Goal: Task Accomplishment & Management: Complete application form

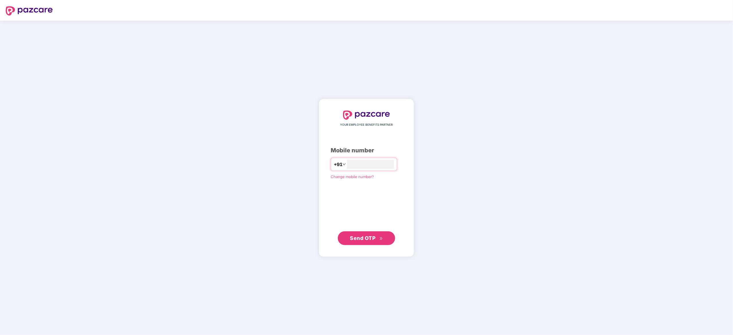
type input "**********"
click at [354, 240] on span "Send OTP" at bounding box center [363, 238] width 26 height 6
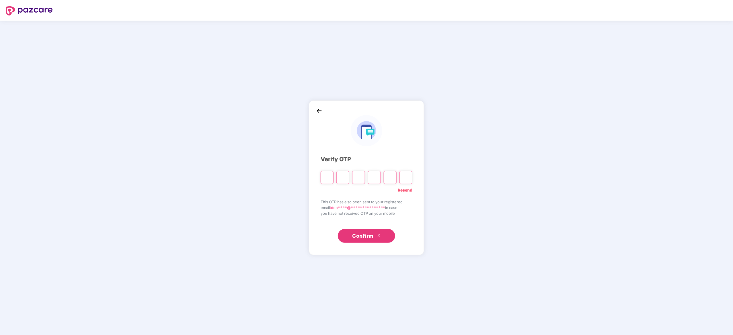
type input "*"
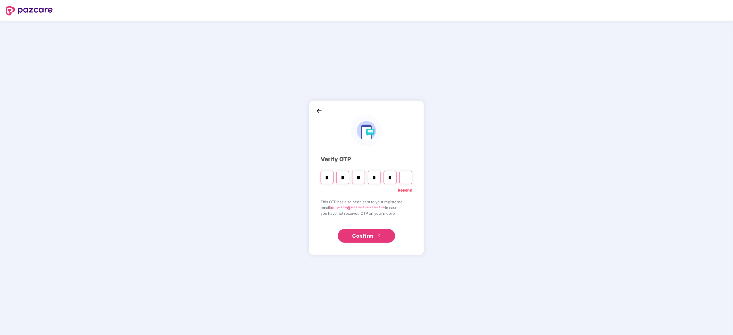
type input "*"
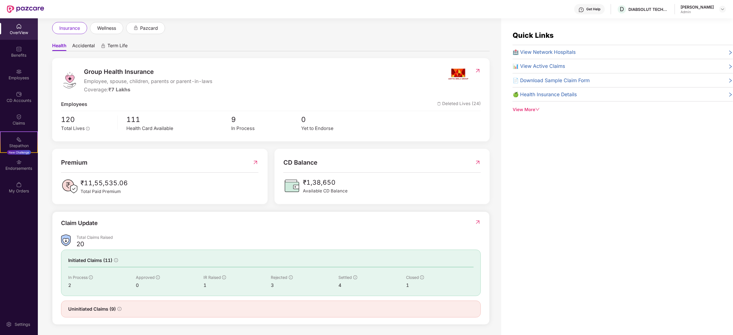
click at [538, 110] on icon "down" at bounding box center [538, 109] width 4 height 3
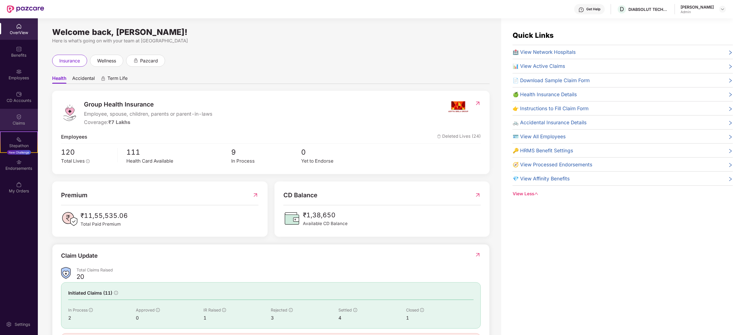
click at [22, 120] on div "Claims" at bounding box center [19, 123] width 38 height 6
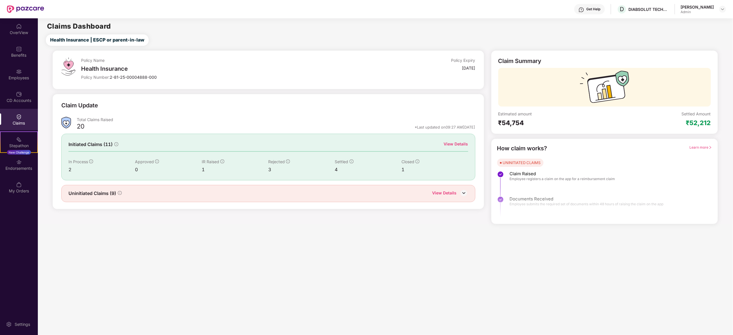
click at [454, 195] on div "View Details" at bounding box center [444, 193] width 24 height 7
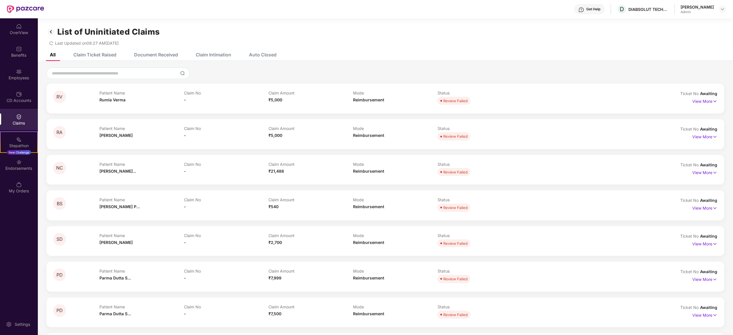
click at [225, 56] on div "Claim Intimation" at bounding box center [214, 55] width 36 height 6
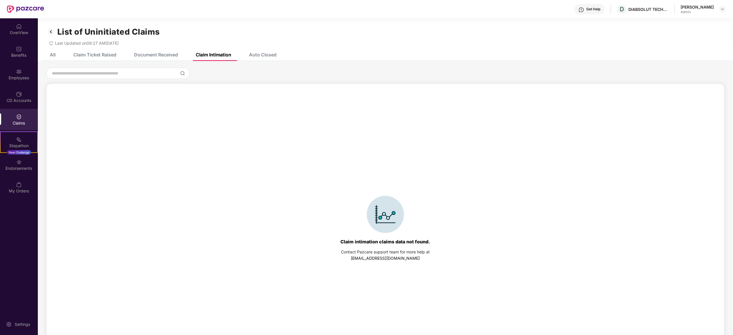
click at [158, 51] on div "Document Received" at bounding box center [152, 54] width 52 height 13
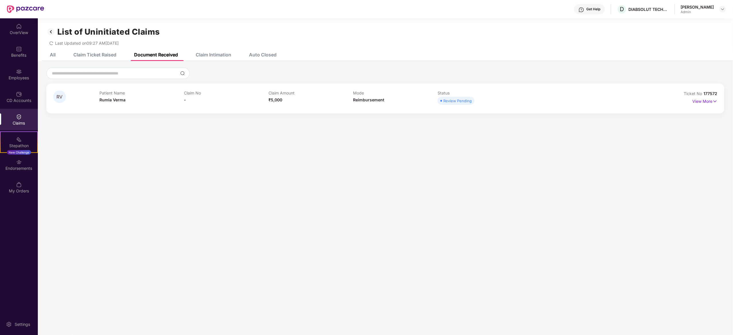
click at [110, 55] on div "Claim Ticket Raised" at bounding box center [94, 55] width 43 height 6
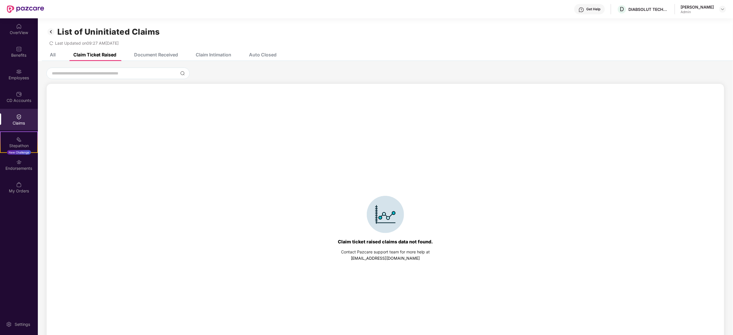
click at [54, 54] on div "All" at bounding box center [53, 55] width 6 height 6
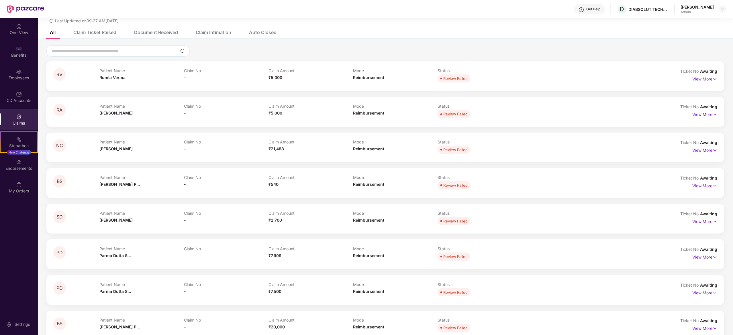
scroll to position [69, 0]
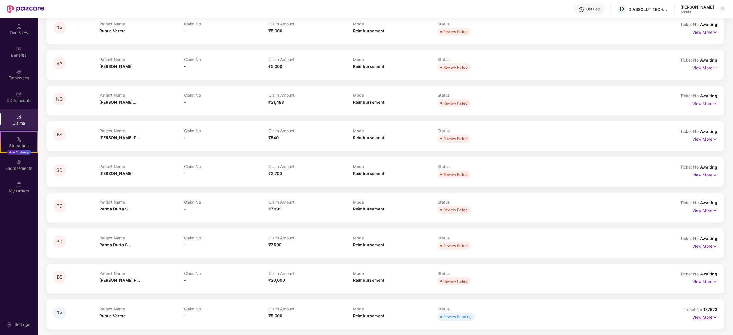
click at [704, 320] on p "View More" at bounding box center [705, 317] width 25 height 8
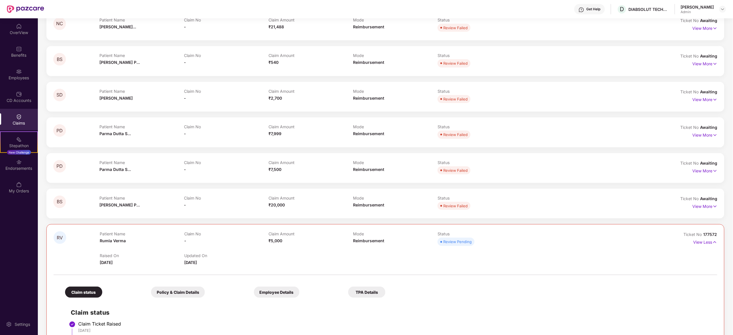
scroll to position [212, 0]
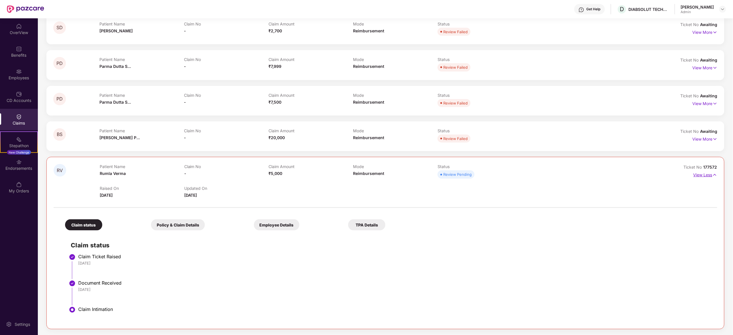
click at [703, 176] on p "View Less" at bounding box center [705, 174] width 24 height 8
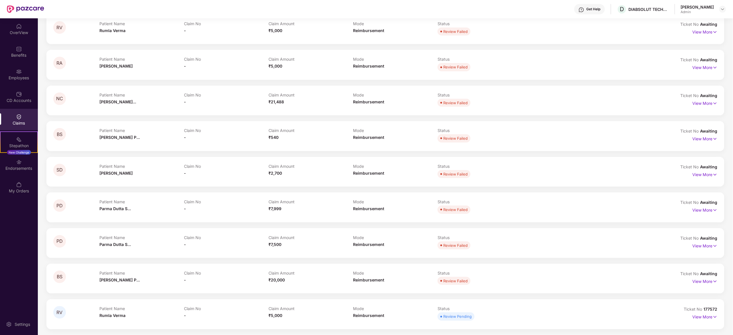
scroll to position [69, 0]
click at [22, 184] on div "My Orders" at bounding box center [19, 187] width 38 height 21
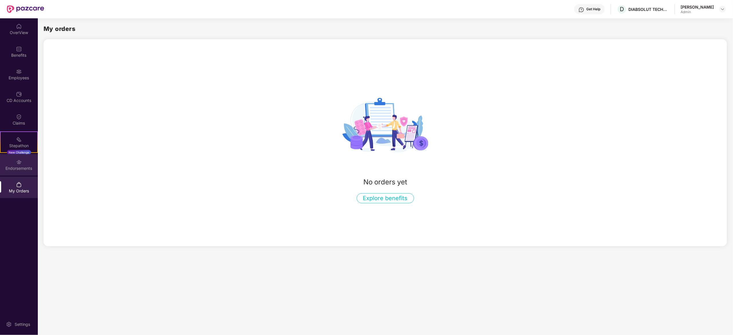
click at [18, 163] on img at bounding box center [19, 162] width 6 height 6
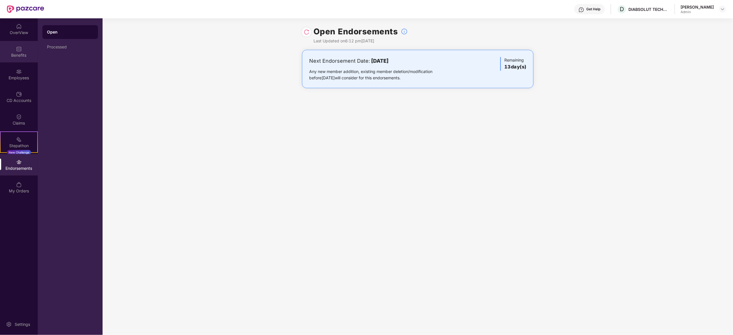
click at [25, 53] on div "Benefits" at bounding box center [19, 55] width 38 height 6
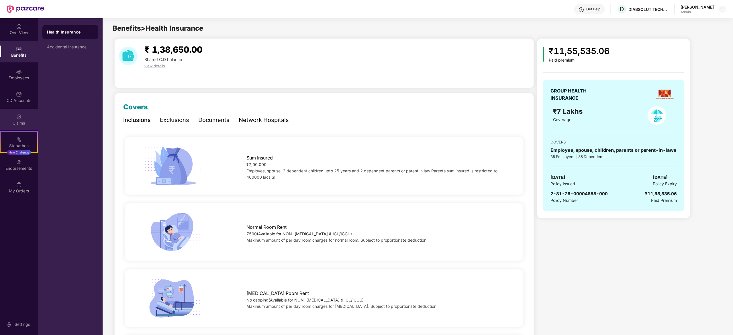
click at [23, 123] on div "Claims" at bounding box center [19, 123] width 38 height 6
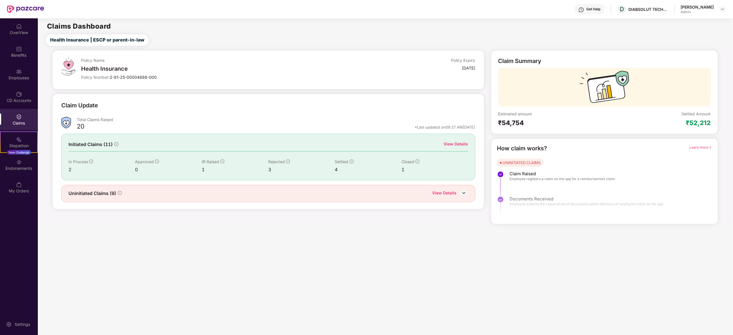
click at [459, 195] on div "View Details" at bounding box center [450, 193] width 36 height 7
click at [464, 192] on img at bounding box center [464, 193] width 9 height 9
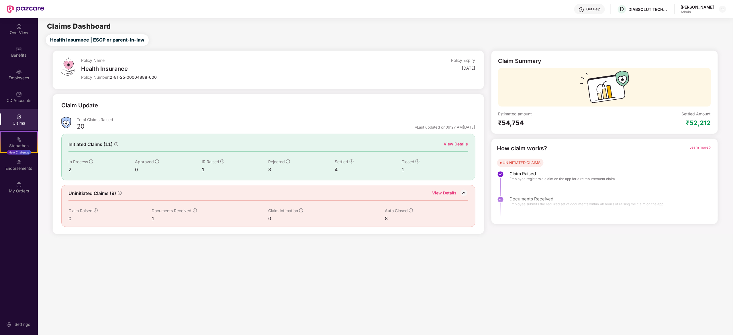
click at [450, 193] on div "View Details" at bounding box center [444, 193] width 24 height 7
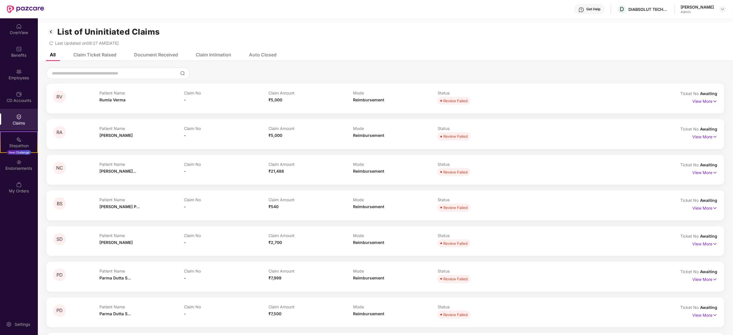
click at [50, 32] on img at bounding box center [50, 32] width 9 height 10
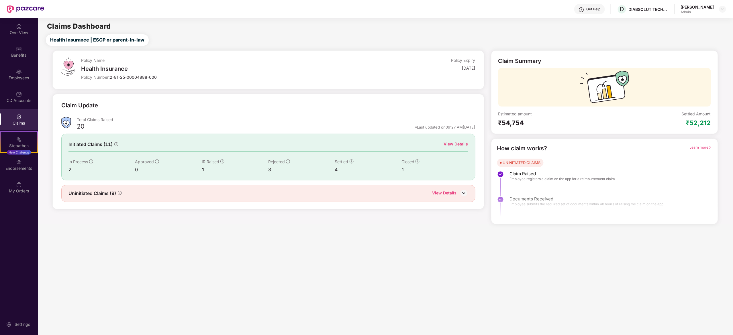
click at [456, 142] on div "View Details" at bounding box center [456, 144] width 24 height 6
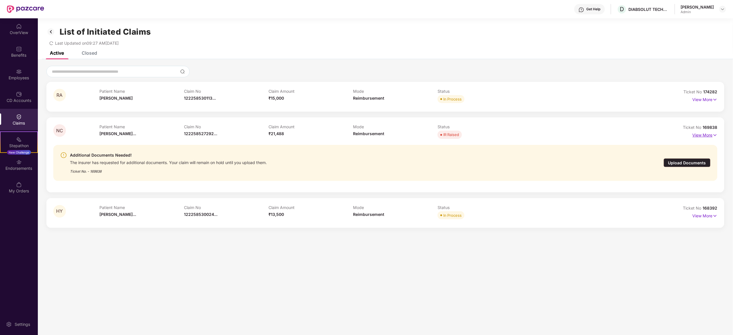
click at [709, 135] on p "View More" at bounding box center [705, 135] width 25 height 8
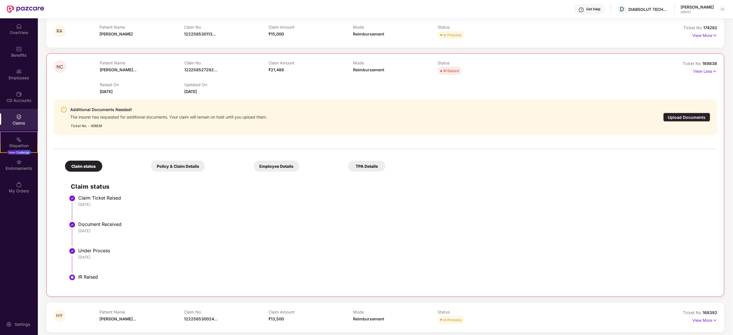
scroll to position [68, 0]
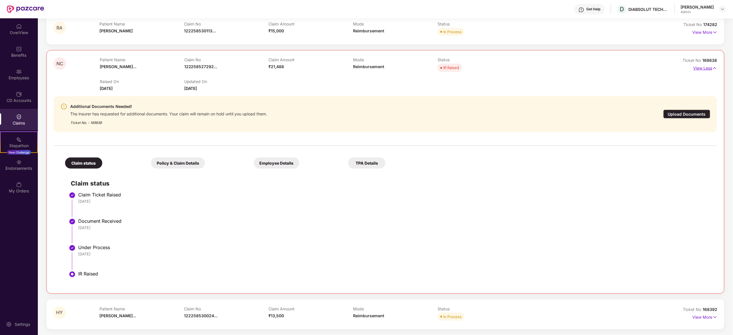
click at [710, 68] on p "View Less" at bounding box center [705, 68] width 24 height 8
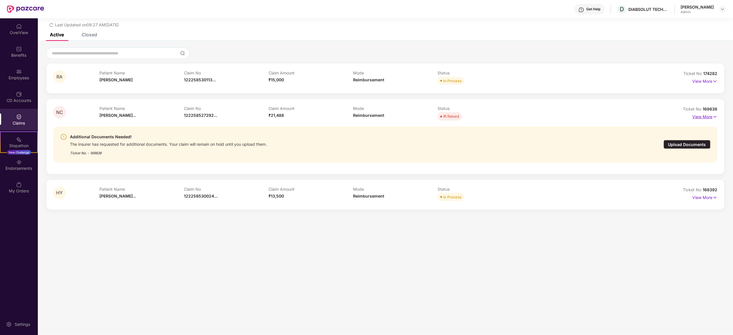
scroll to position [18, 0]
click at [713, 197] on img at bounding box center [715, 198] width 5 height 6
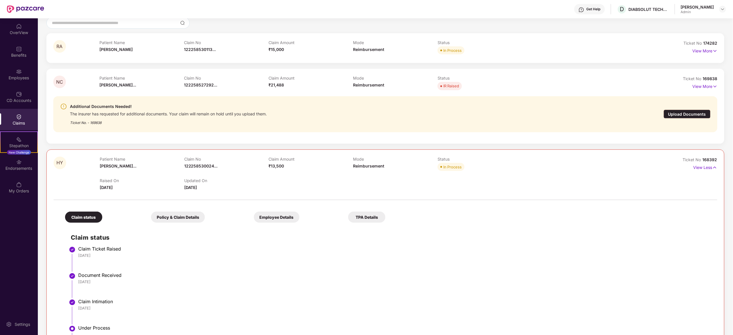
scroll to position [0, 0]
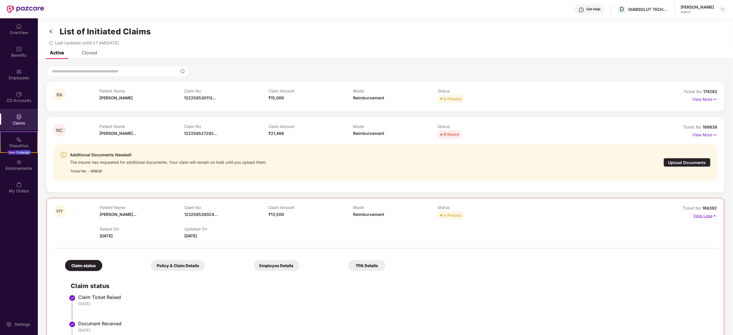
click at [711, 215] on p "View Less" at bounding box center [705, 215] width 24 height 8
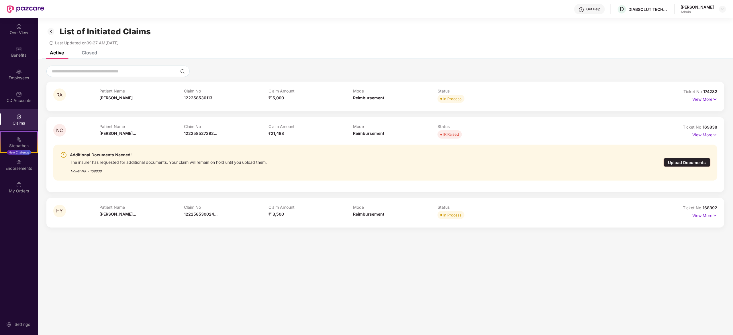
scroll to position [0, 0]
click at [94, 50] on div "List of Initiated Claims Last Updated on 09:27 AM, 20 Sep 2025" at bounding box center [385, 34] width 695 height 33
click at [92, 54] on div "Closed" at bounding box center [89, 53] width 15 height 6
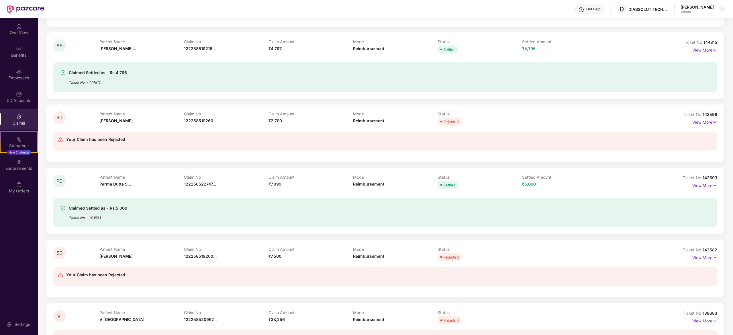
scroll to position [260, 0]
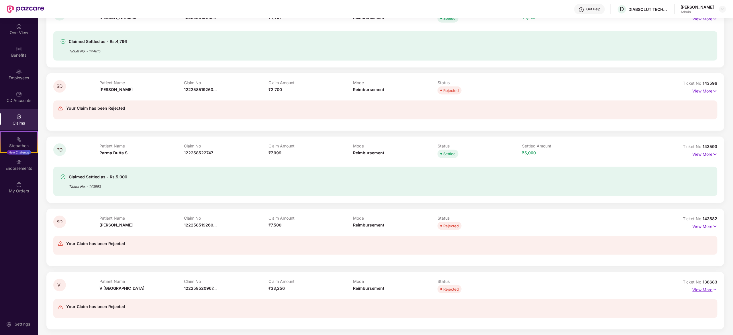
click at [709, 288] on p "View More" at bounding box center [705, 289] width 25 height 8
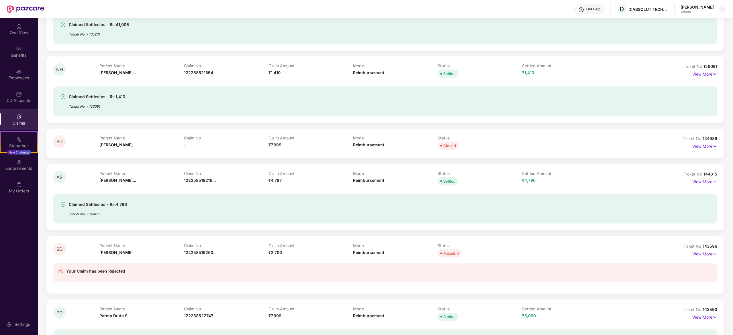
scroll to position [0, 0]
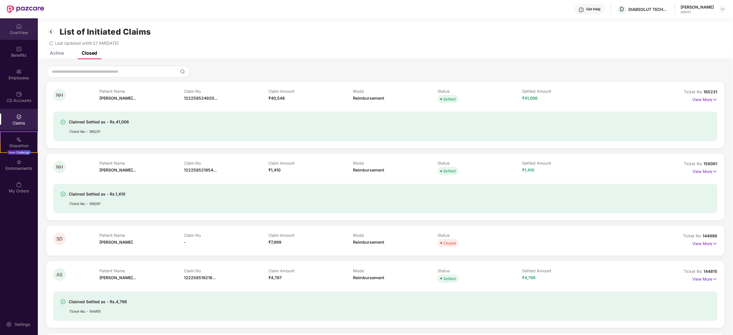
click at [21, 33] on div "OverView" at bounding box center [19, 33] width 38 height 6
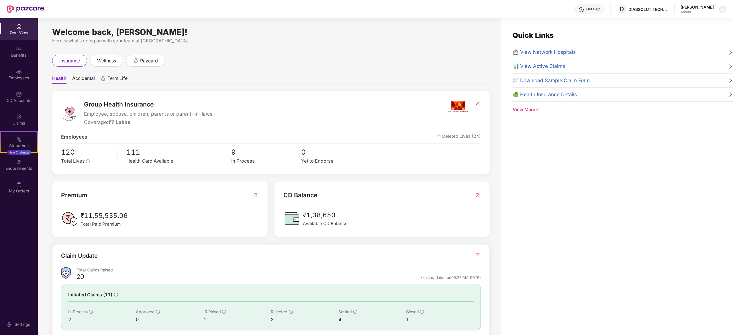
click at [722, 9] on img at bounding box center [722, 9] width 5 height 5
click at [689, 20] on div "Switch to User view" at bounding box center [696, 22] width 75 height 11
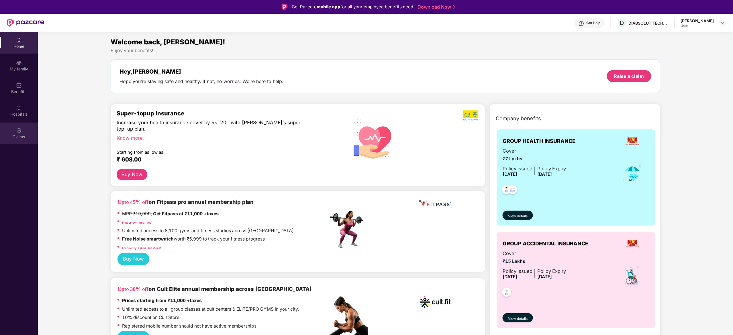
click at [22, 136] on div "Claims" at bounding box center [19, 137] width 38 height 6
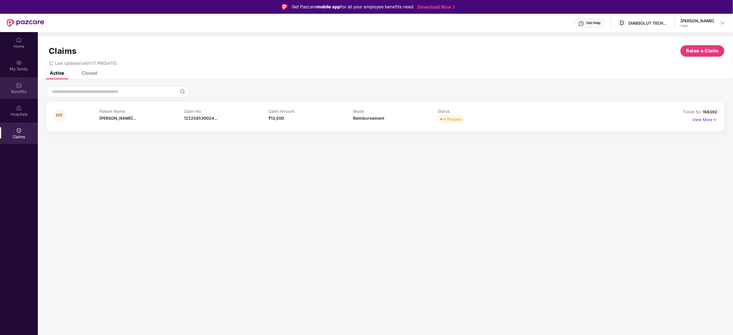
click at [23, 84] on div "Benefits" at bounding box center [19, 87] width 38 height 21
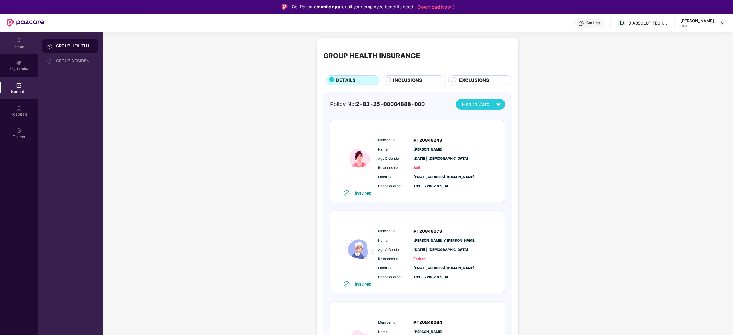
click at [25, 42] on div "Home" at bounding box center [19, 42] width 38 height 21
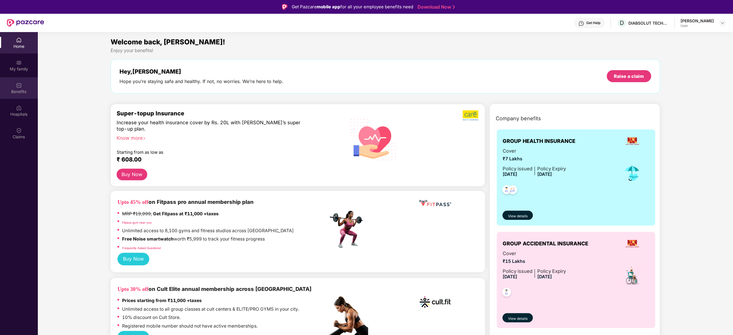
click at [26, 91] on div "Benefits" at bounding box center [19, 92] width 38 height 6
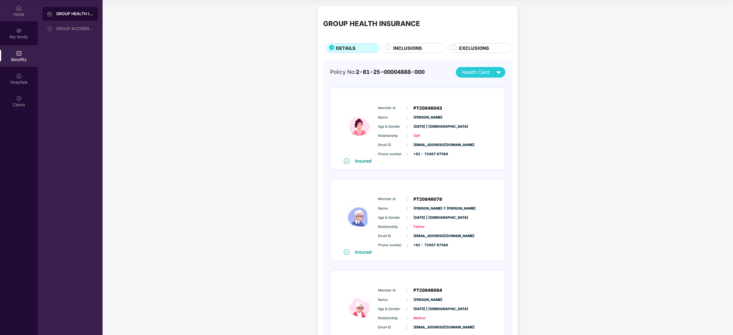
click at [18, 17] on div "Home" at bounding box center [19, 10] width 38 height 21
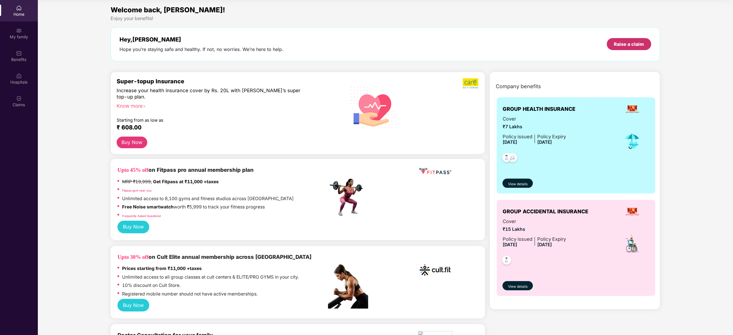
click at [629, 44] on div "Raise a claim" at bounding box center [629, 44] width 30 height 6
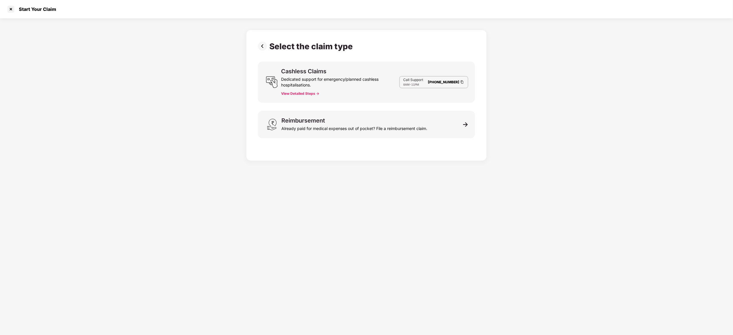
scroll to position [14, 0]
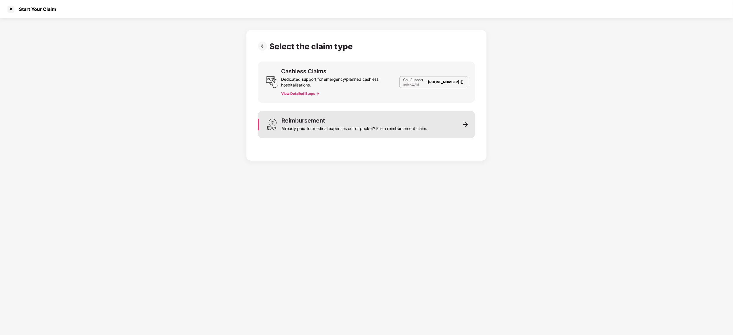
click at [419, 127] on div "Already paid for medical expenses out of pocket? File a reimbursement claim." at bounding box center [354, 128] width 146 height 8
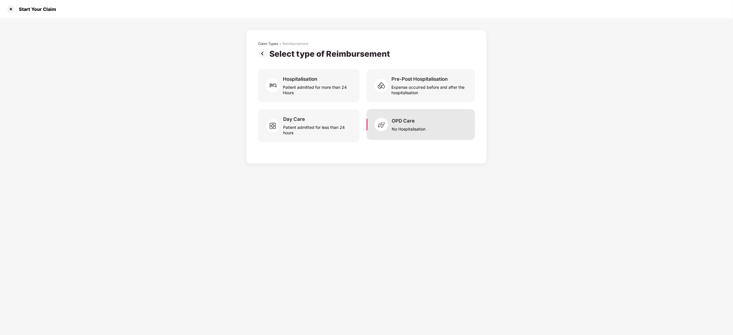
click at [452, 124] on div "OPD Care No Hospitalisation" at bounding box center [421, 124] width 109 height 31
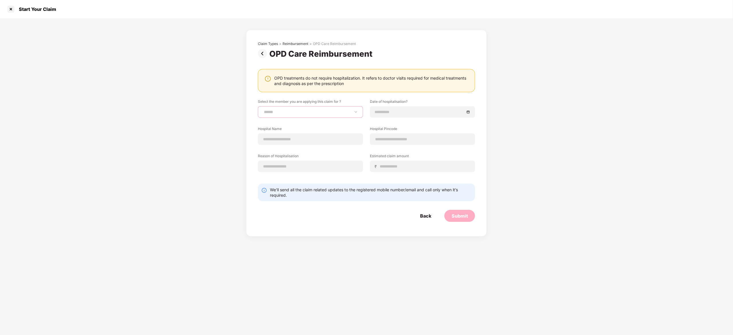
click at [346, 111] on select "**********" at bounding box center [310, 112] width 95 height 5
select select "**********"
click at [263, 110] on select "**********" at bounding box center [310, 112] width 95 height 5
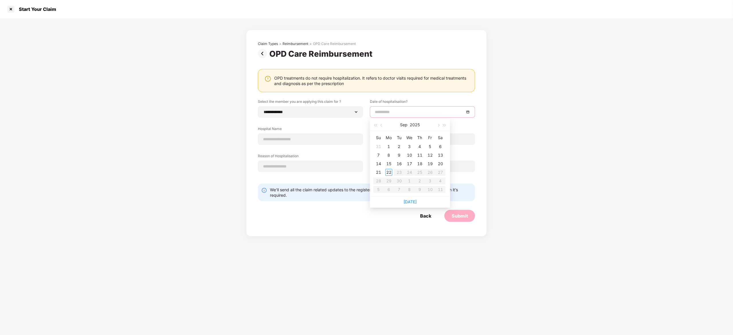
click at [396, 110] on input at bounding box center [420, 112] width 90 height 6
type input "**********"
click at [430, 165] on div "19" at bounding box center [430, 163] width 7 height 7
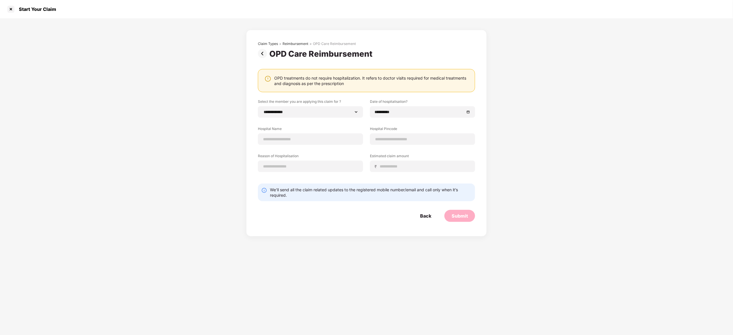
drag, startPoint x: 575, startPoint y: 151, endPoint x: 566, endPoint y: 151, distance: 9.7
click at [573, 150] on div "**********" at bounding box center [366, 127] width 733 height 218
click at [342, 138] on input at bounding box center [310, 139] width 95 height 6
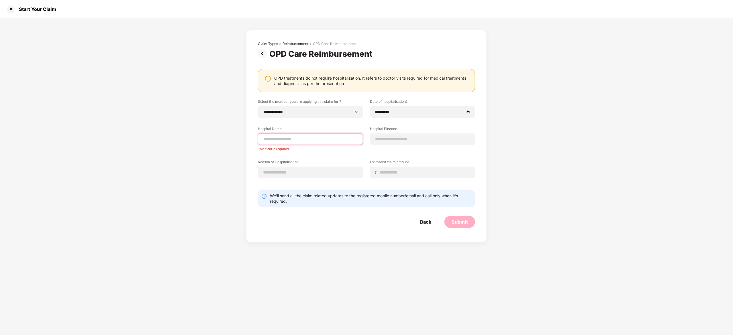
click at [334, 140] on input at bounding box center [310, 139] width 95 height 6
paste input "**********"
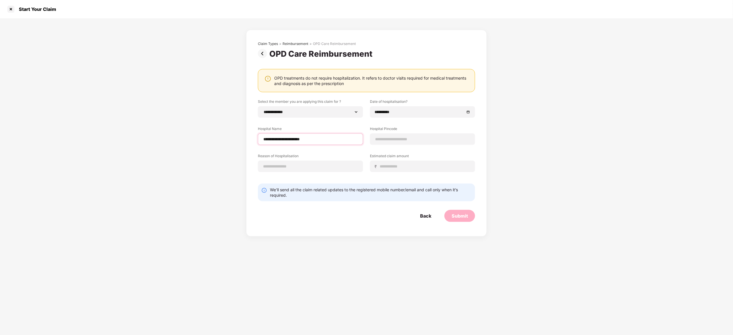
click at [291, 138] on input "**********" at bounding box center [310, 139] width 95 height 6
type input "**********"
click at [421, 138] on input at bounding box center [422, 139] width 95 height 6
click at [510, 142] on div "**********" at bounding box center [366, 127] width 733 height 218
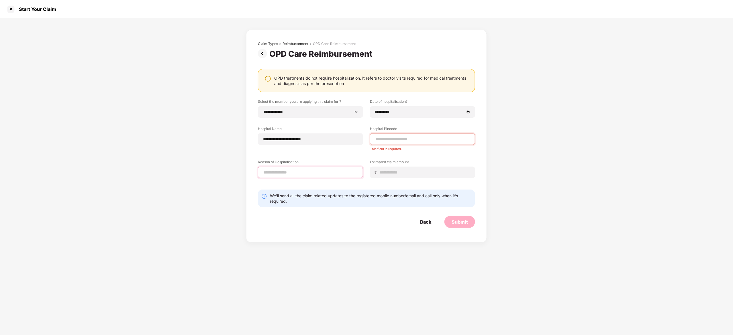
click at [340, 174] on input at bounding box center [310, 173] width 95 height 6
type input "**********"
click at [395, 171] on input at bounding box center [424, 173] width 91 height 6
type input "****"
click at [508, 167] on div "**********" at bounding box center [366, 130] width 733 height 224
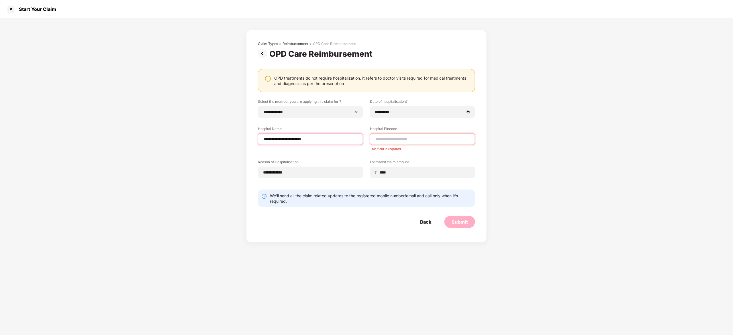
drag, startPoint x: 320, startPoint y: 138, endPoint x: 260, endPoint y: 139, distance: 60.8
click at [260, 139] on div "**********" at bounding box center [310, 139] width 105 height 11
click at [406, 137] on input at bounding box center [422, 139] width 95 height 6
type input "******"
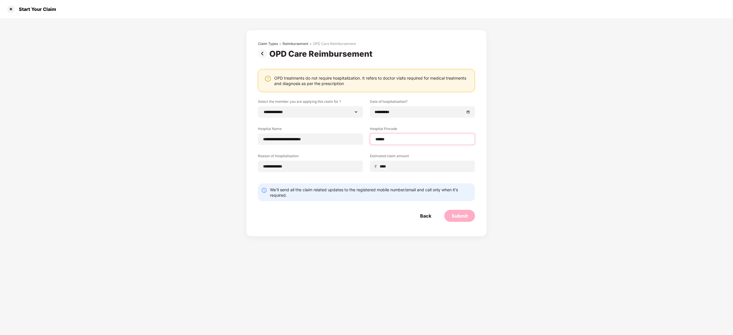
select select "****"
select select "**********"
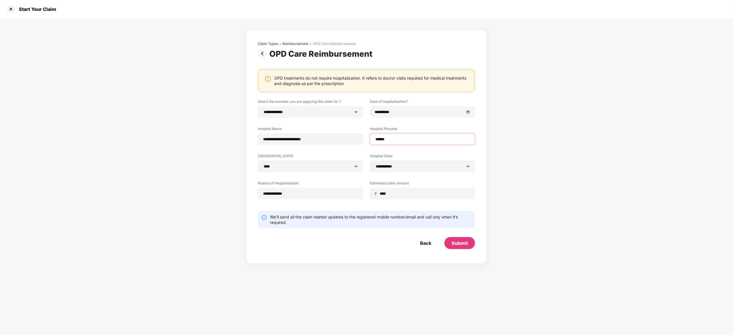
type input "******"
click at [544, 207] on div "**********" at bounding box center [366, 141] width 733 height 246
drag, startPoint x: 465, startPoint y: 242, endPoint x: 472, endPoint y: 279, distance: 36.8
click at [472, 279] on div "**********" at bounding box center [366, 167] width 733 height 335
click at [558, 198] on div "**********" at bounding box center [366, 141] width 733 height 246
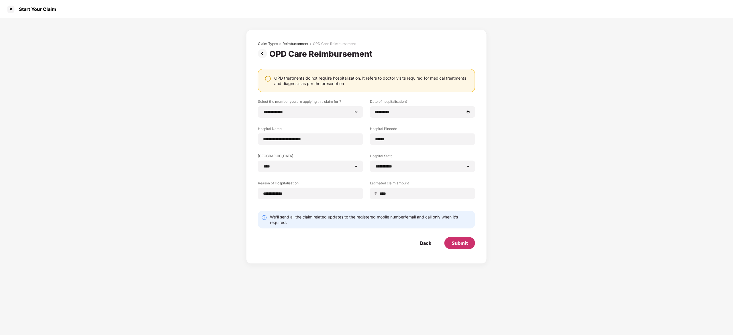
click at [458, 244] on div "Submit" at bounding box center [460, 243] width 16 height 6
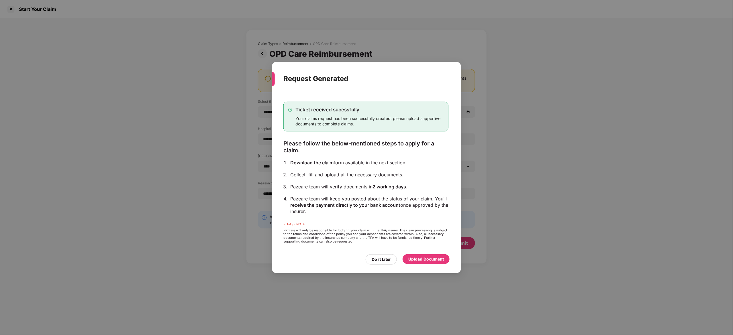
click at [424, 258] on div "Upload Document" at bounding box center [426, 259] width 36 height 6
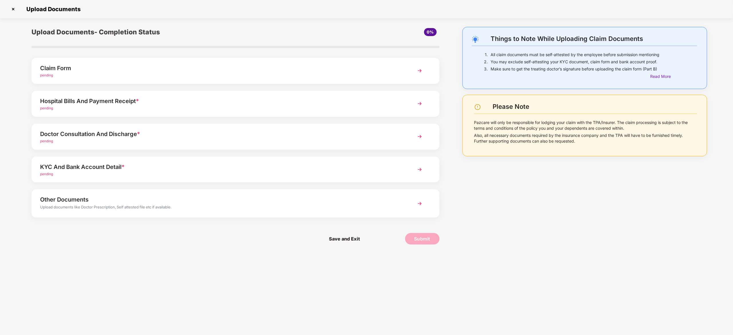
click at [415, 102] on img at bounding box center [420, 104] width 10 height 10
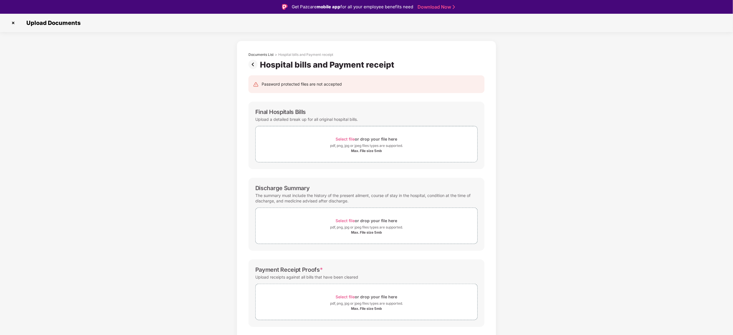
scroll to position [13, 0]
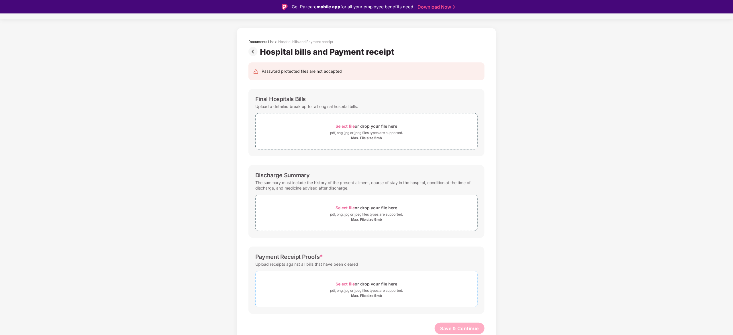
click at [380, 284] on div "Select file or drop your file here" at bounding box center [367, 284] width 62 height 8
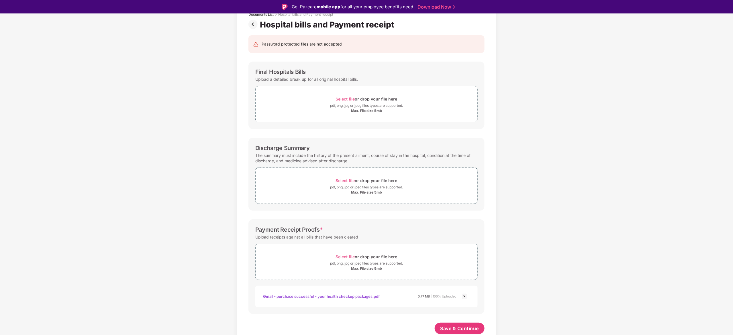
scroll to position [41, 0]
click at [467, 327] on span "Save & Continue" at bounding box center [459, 329] width 39 height 6
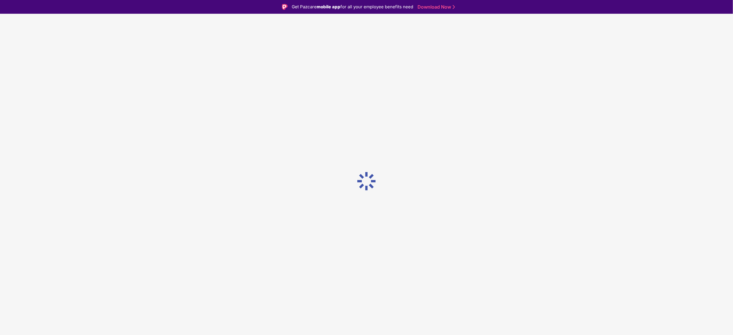
scroll to position [0, 0]
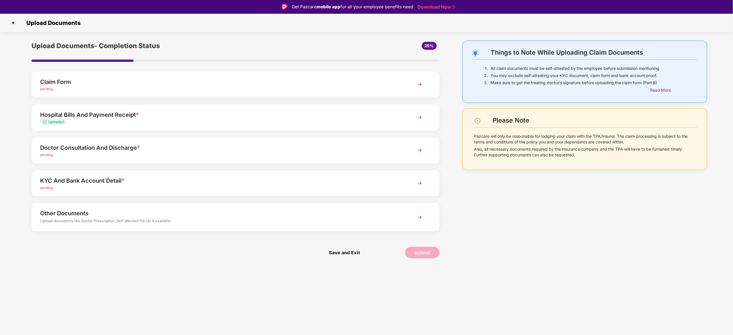
click at [350, 156] on div "pending" at bounding box center [219, 154] width 358 height 5
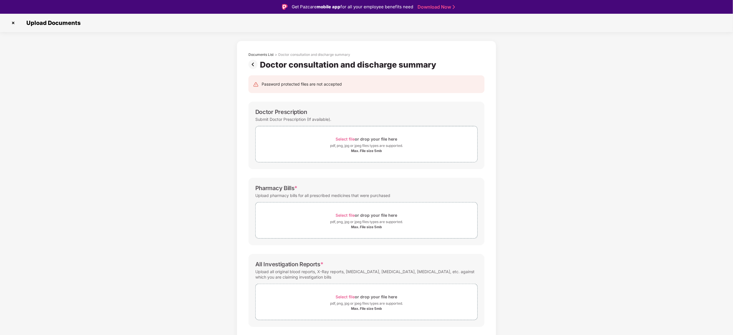
scroll to position [13, 0]
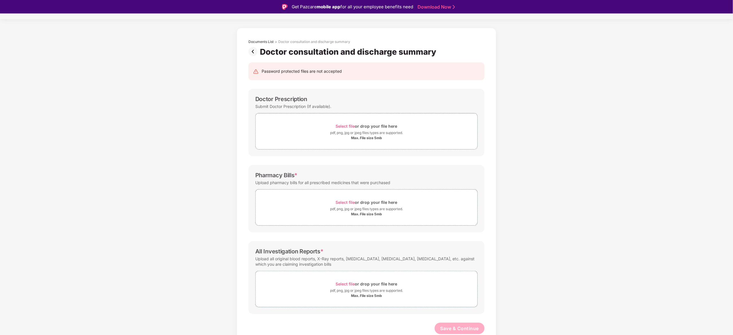
click at [577, 191] on div "Documents List > Doctor consultation and discharge summary Doctor consultation …" at bounding box center [366, 188] width 733 height 321
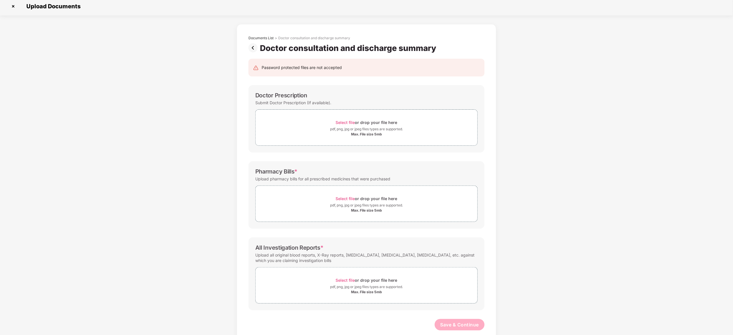
scroll to position [0, 0]
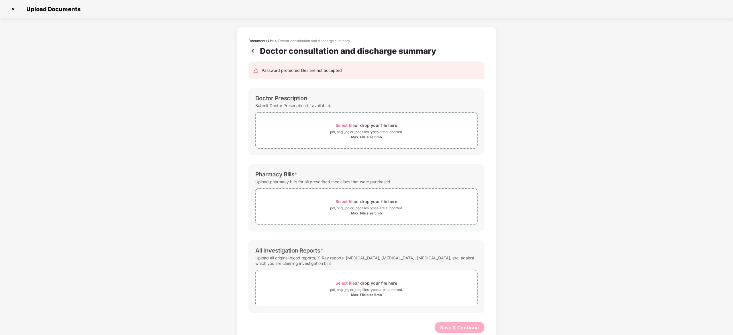
click at [254, 49] on img at bounding box center [253, 50] width 11 height 9
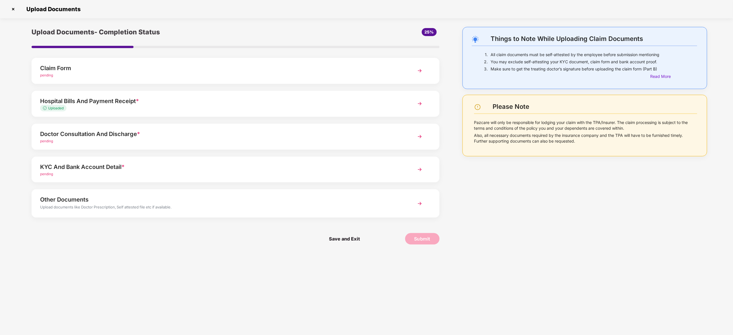
click at [339, 73] on div "pending" at bounding box center [219, 75] width 358 height 5
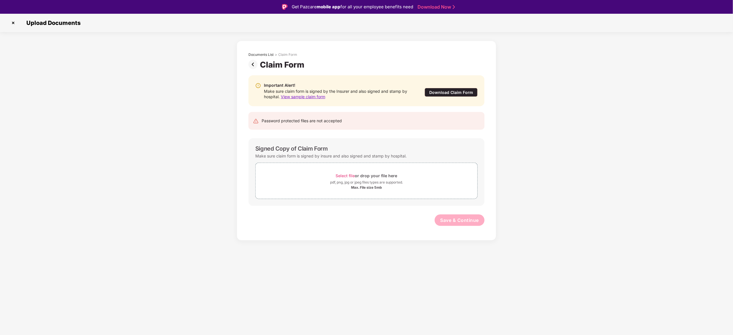
drag, startPoint x: 15, startPoint y: 0, endPoint x: 119, endPoint y: 233, distance: 255.3
click at [116, 233] on div "Documents List > Claim Form Claim Form Important Alert! Make sure claim form is…" at bounding box center [366, 141] width 733 height 200
click at [252, 65] on img at bounding box center [253, 64] width 11 height 9
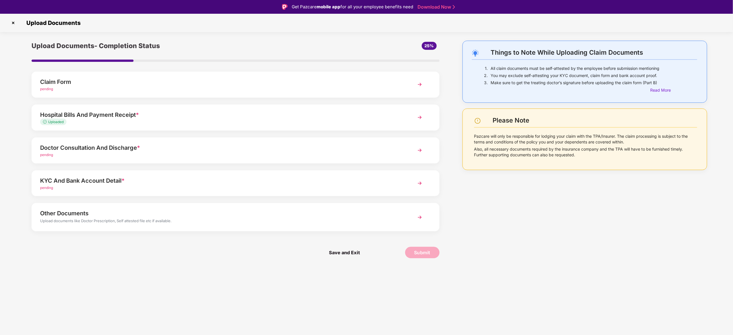
click at [258, 114] on div "Hospital Bills And Payment Receipt *" at bounding box center [219, 114] width 358 height 9
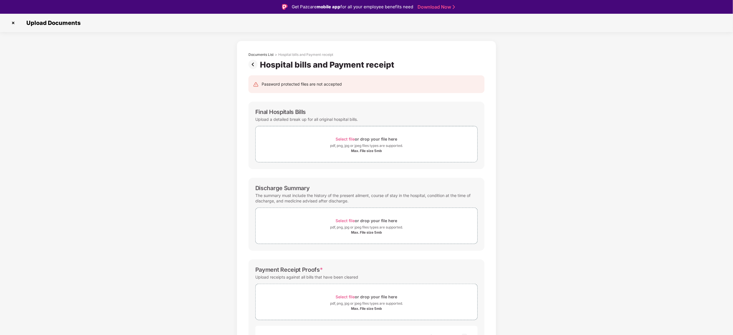
click at [253, 62] on img at bounding box center [253, 64] width 11 height 9
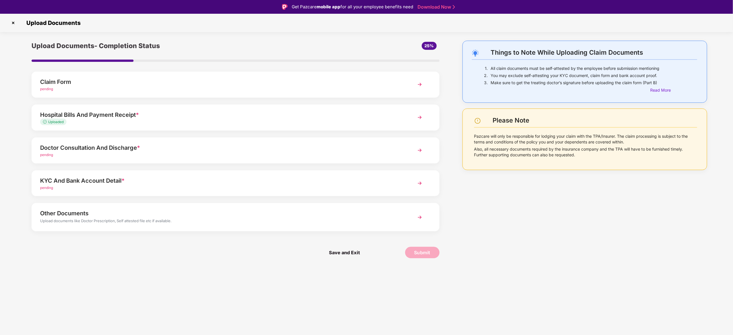
click at [307, 187] on div "pending" at bounding box center [219, 187] width 358 height 5
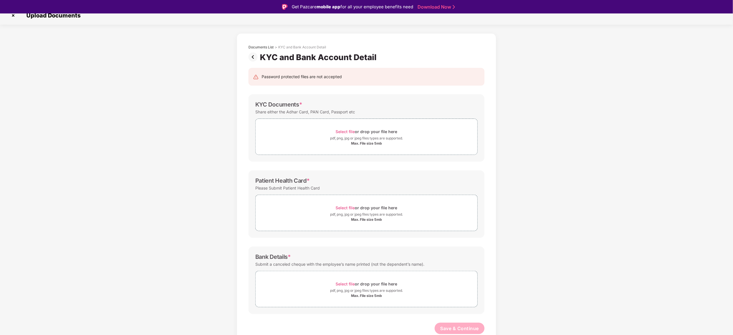
click at [253, 54] on img at bounding box center [253, 56] width 11 height 9
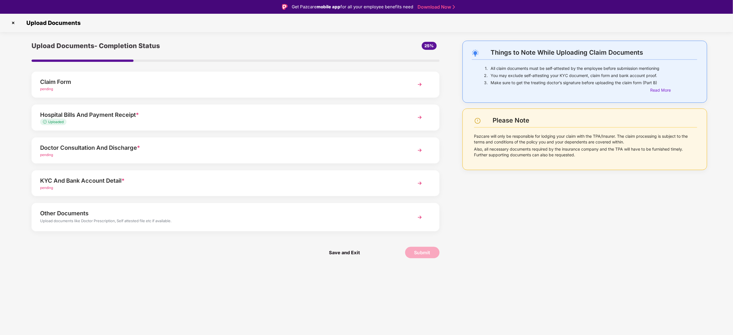
click at [253, 213] on div "Other Documents" at bounding box center [219, 213] width 358 height 9
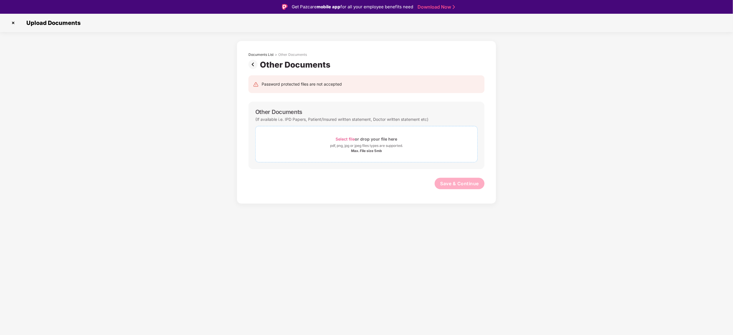
click at [345, 139] on span "Select file" at bounding box center [345, 139] width 19 height 5
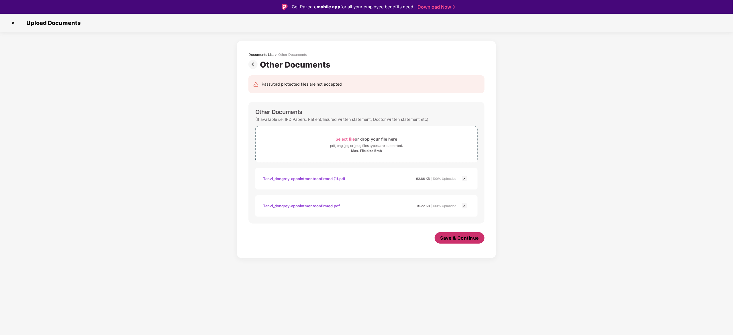
click at [449, 236] on span "Save & Continue" at bounding box center [459, 238] width 39 height 6
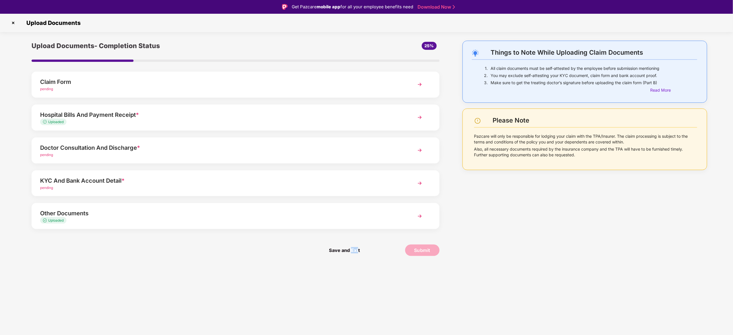
drag, startPoint x: 352, startPoint y: 251, endPoint x: 359, endPoint y: 277, distance: 26.9
click at [359, 277] on div "Upload Documents Things to Note While Uploading Claim Documents 1. All claim do…" at bounding box center [366, 181] width 733 height 335
click at [335, 281] on div "Upload Documents Things to Note While Uploading Claim Documents 1. All claim do…" at bounding box center [366, 181] width 733 height 335
click at [342, 252] on span "Save and Exit" at bounding box center [344, 250] width 42 height 11
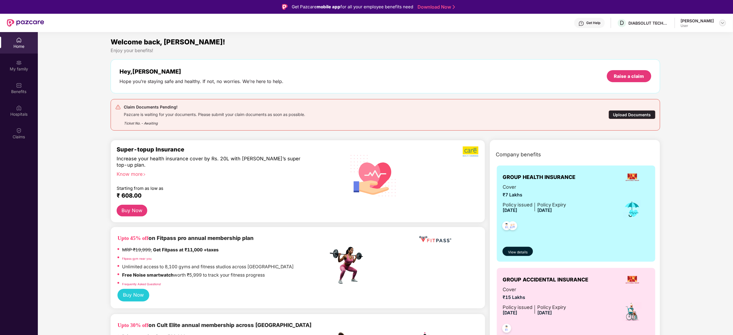
click at [725, 21] on img at bounding box center [722, 23] width 5 height 5
click at [672, 49] on div "Logout" at bounding box center [696, 47] width 75 height 11
